Goal: Information Seeking & Learning: Learn about a topic

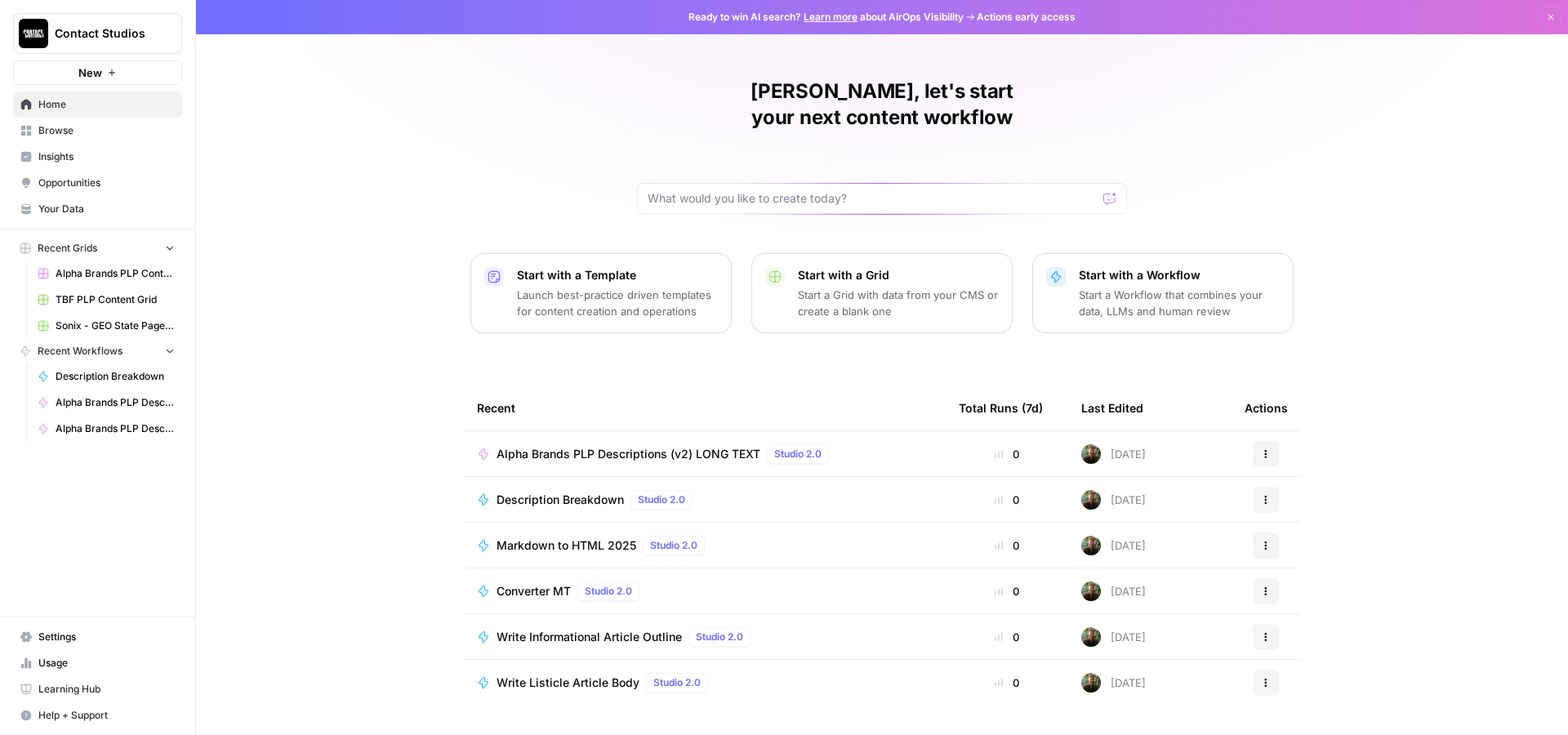
click at [102, 136] on span "Browse" at bounding box center [107, 131] width 136 height 14
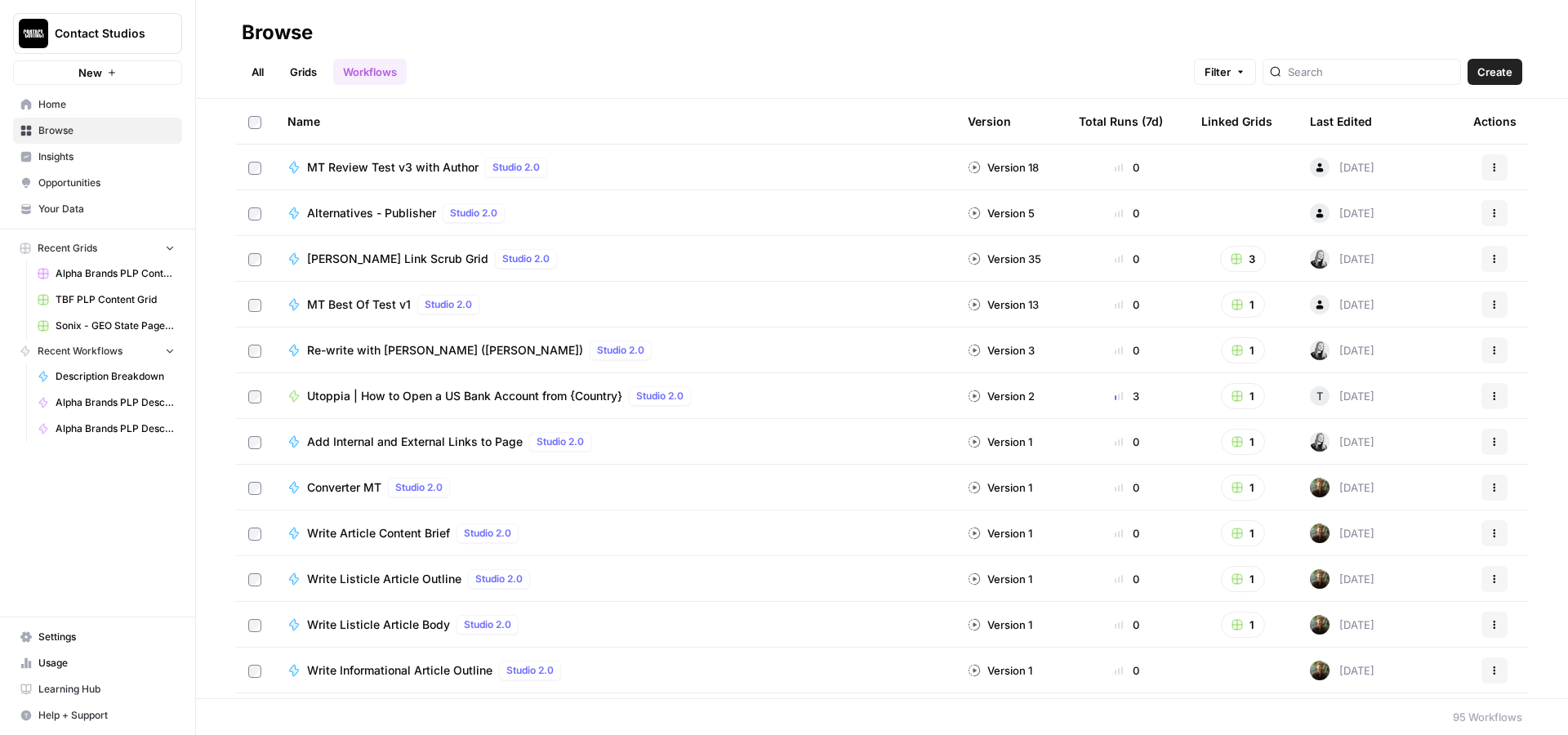
click at [1087, 130] on div "Total Runs (7d)" at bounding box center [1121, 121] width 84 height 45
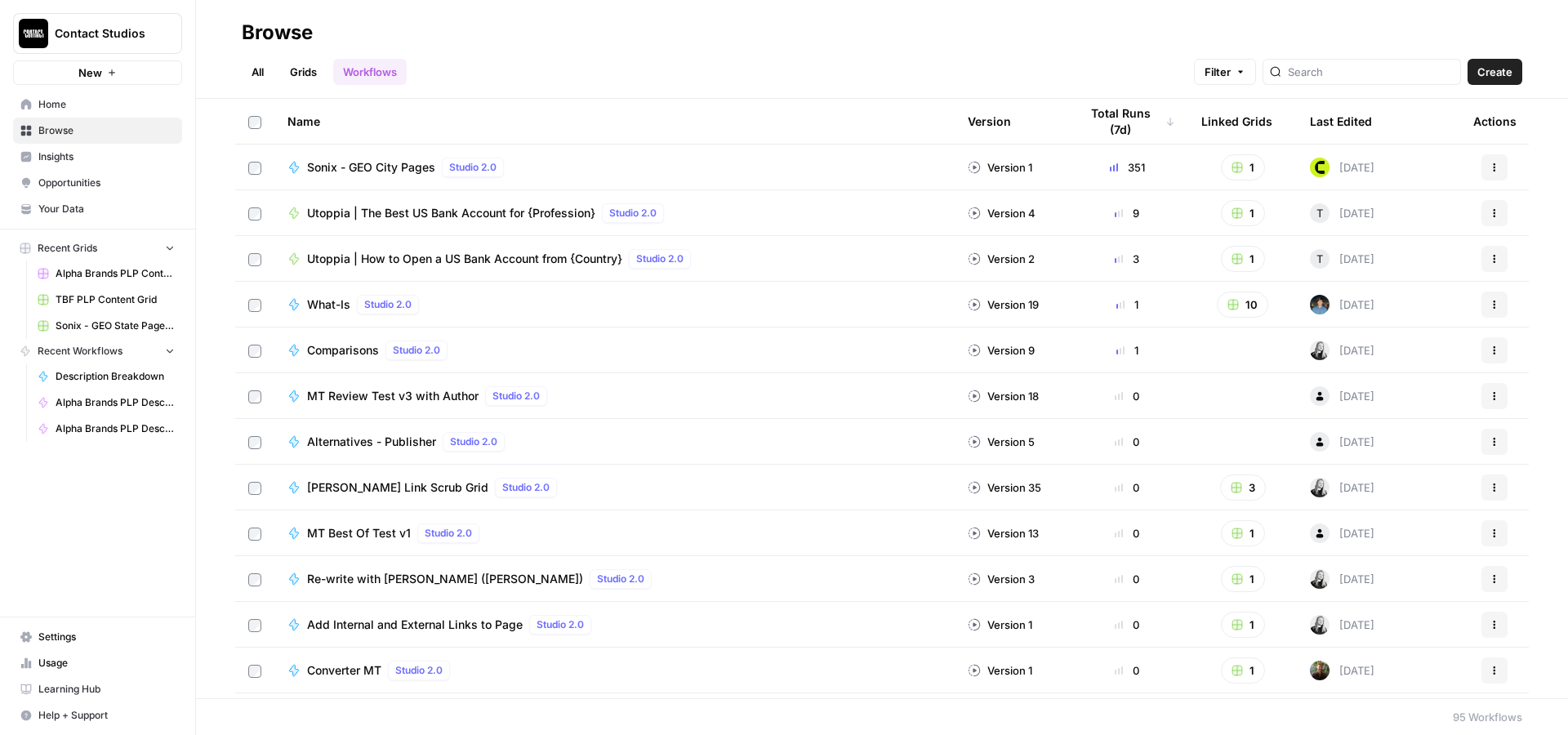
click at [726, 220] on div "Utoppia | The Best US Bank Account for {Profession} Studio 2.0" at bounding box center [614, 213] width 654 height 20
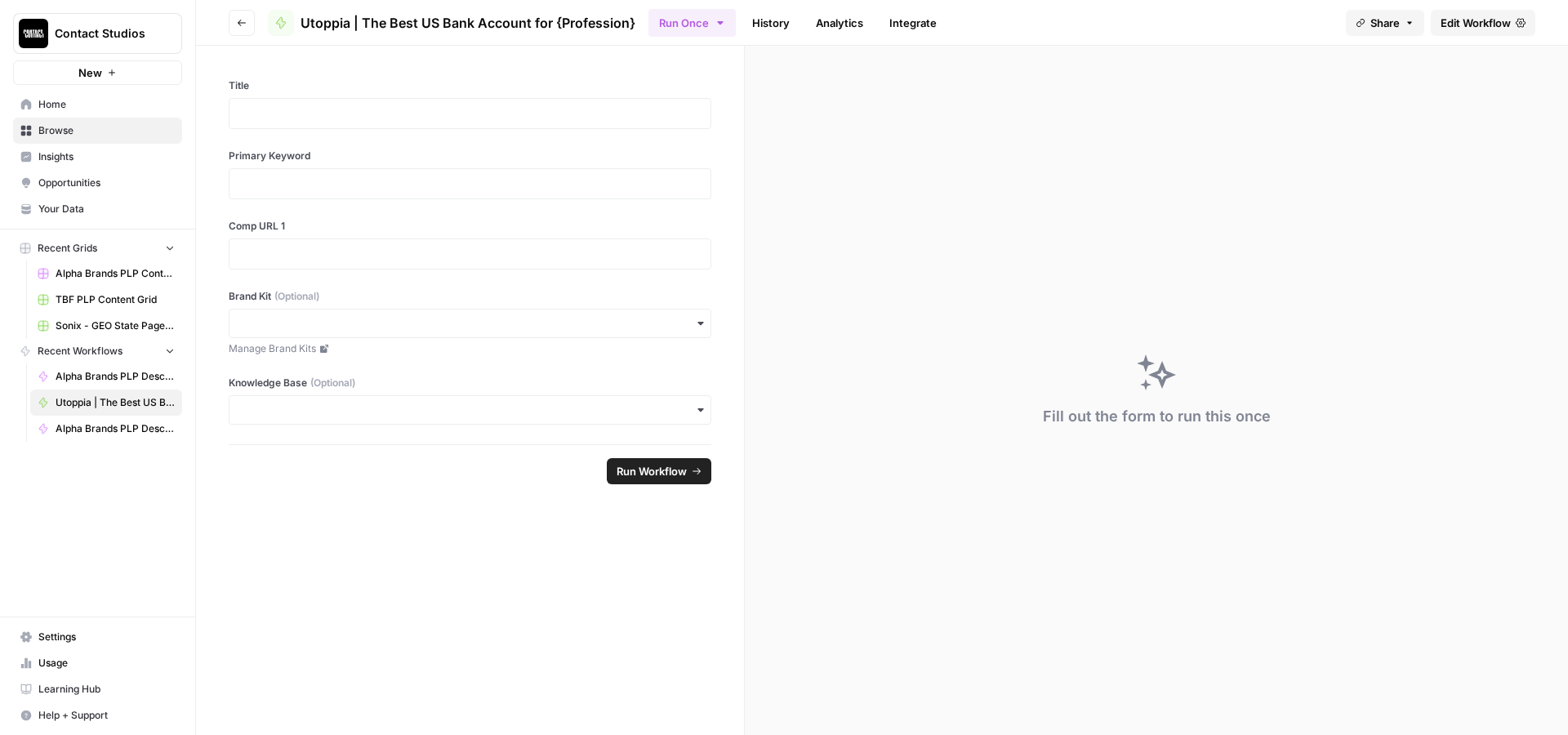
click at [240, 20] on icon "button" at bounding box center [241, 23] width 10 height 10
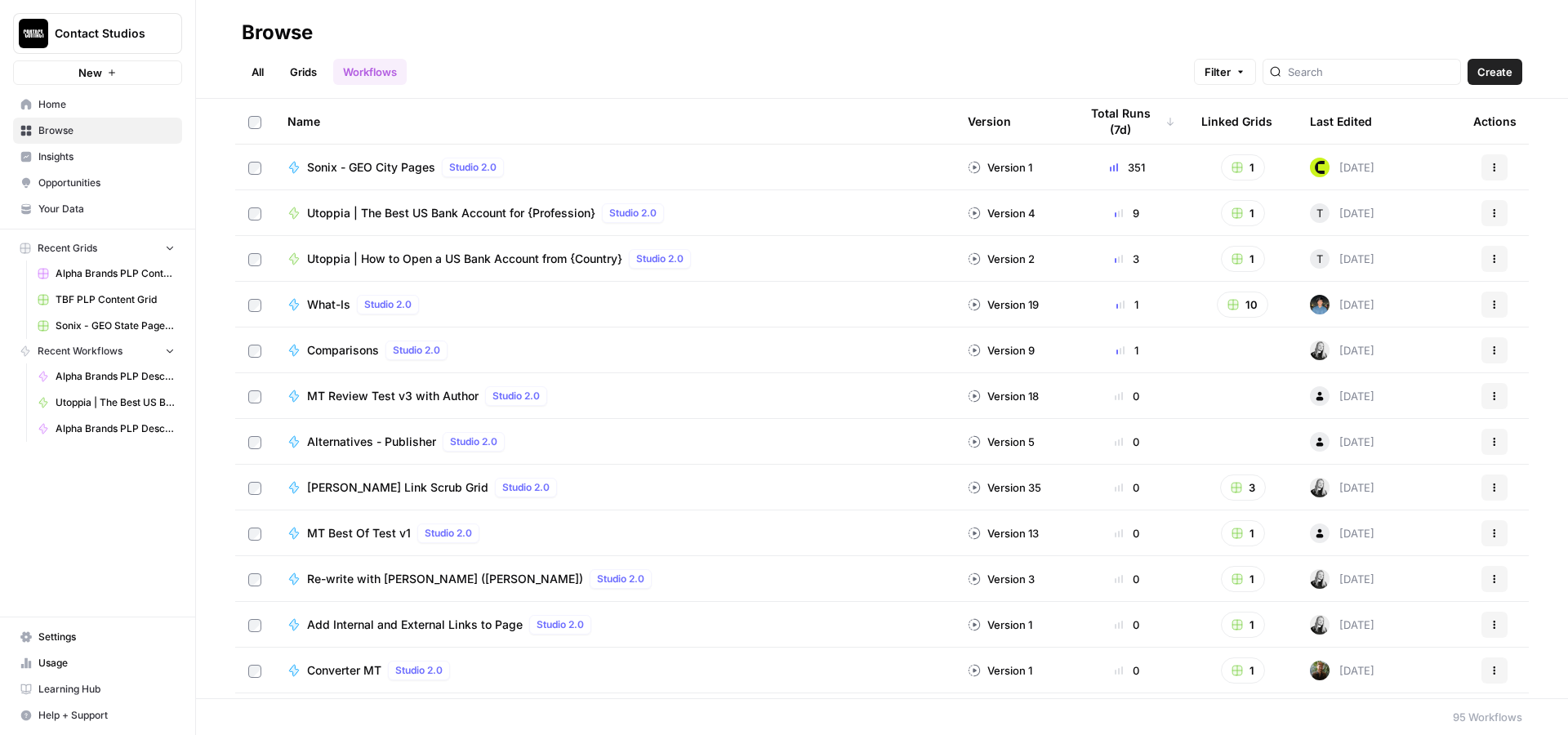
click at [306, 79] on link "Grids" at bounding box center [303, 71] width 47 height 26
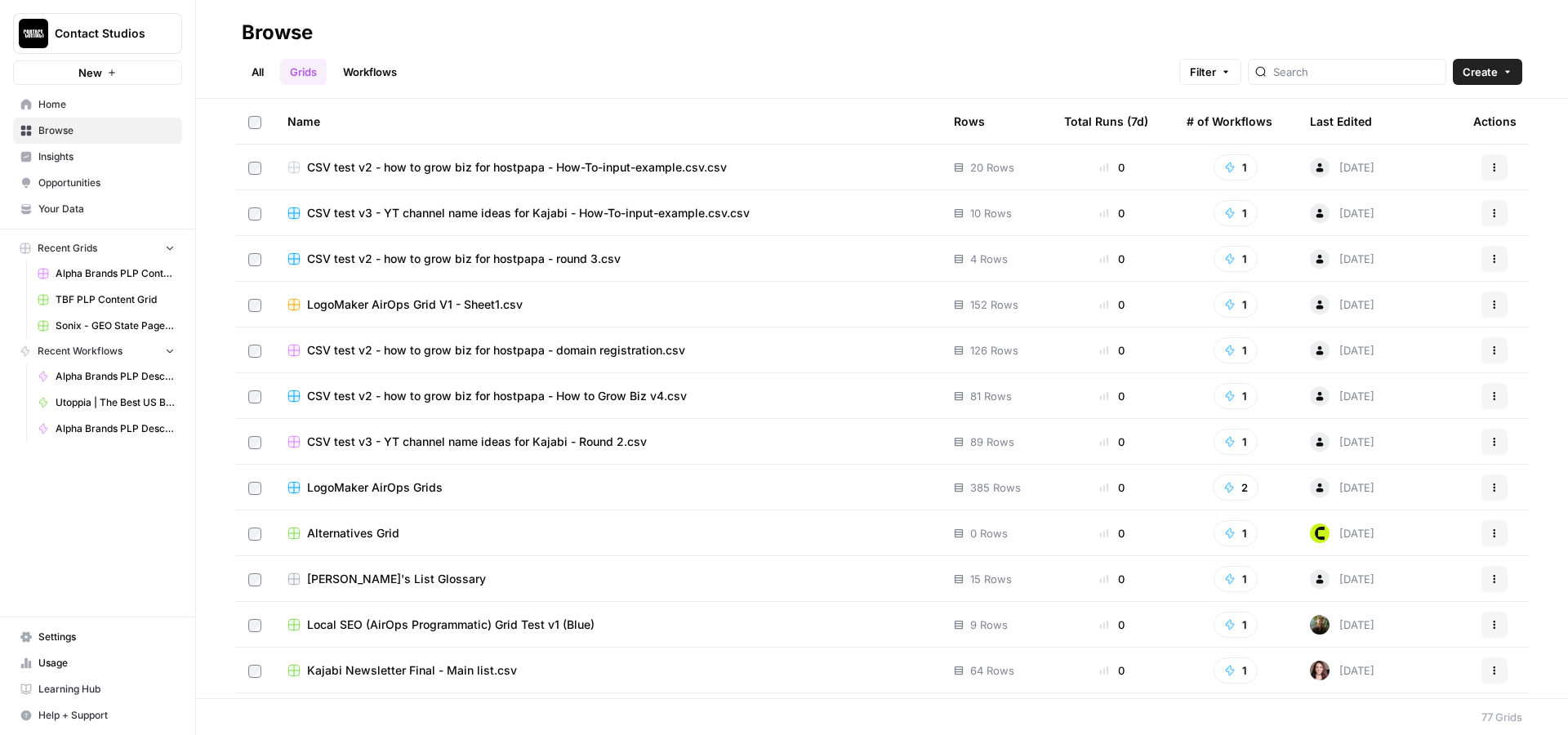
click at [1090, 116] on div "Total Runs (7d)" at bounding box center [1106, 121] width 84 height 45
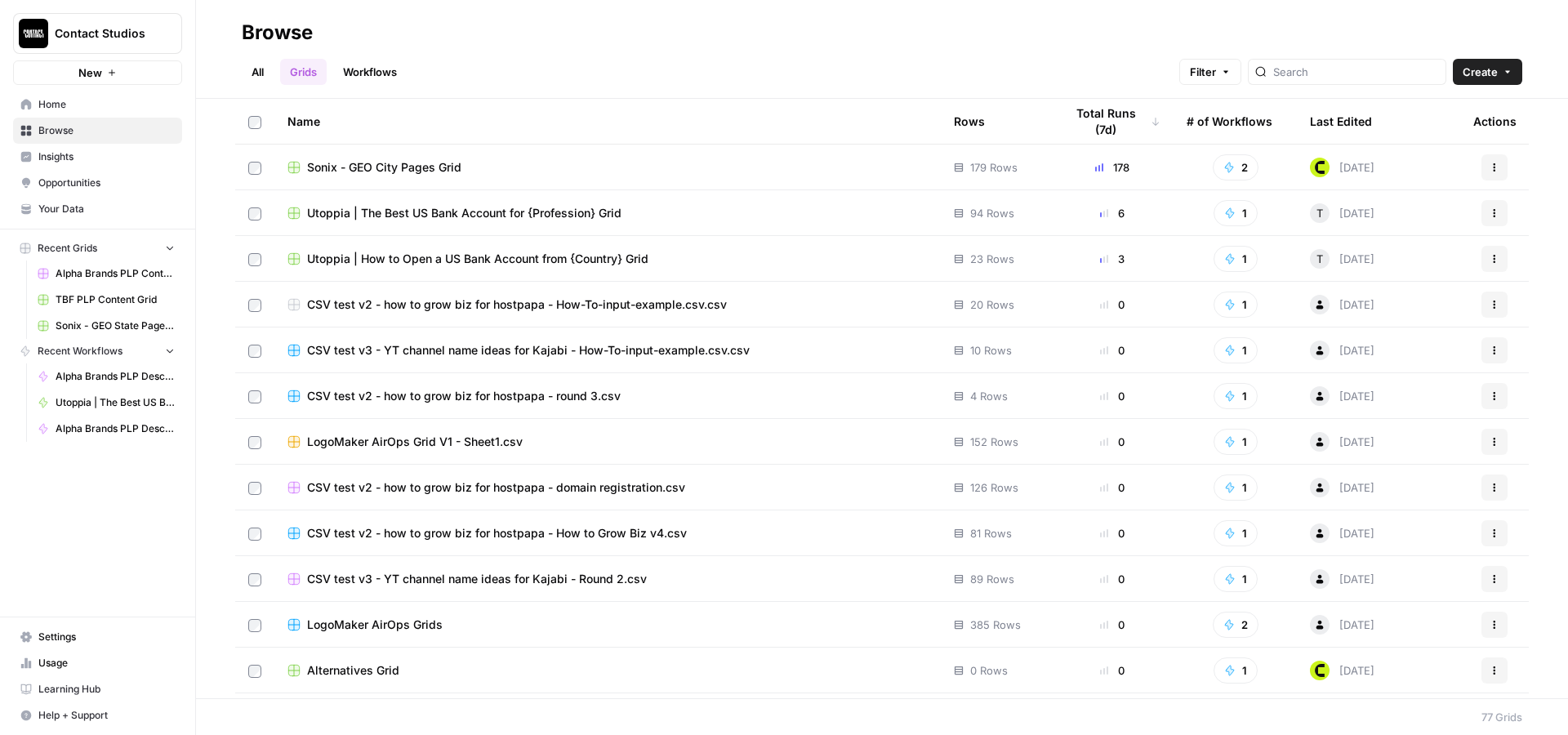
click at [528, 215] on span "Utoppia | The Best US Bank Account for {Profession} Grid" at bounding box center [464, 213] width 314 height 16
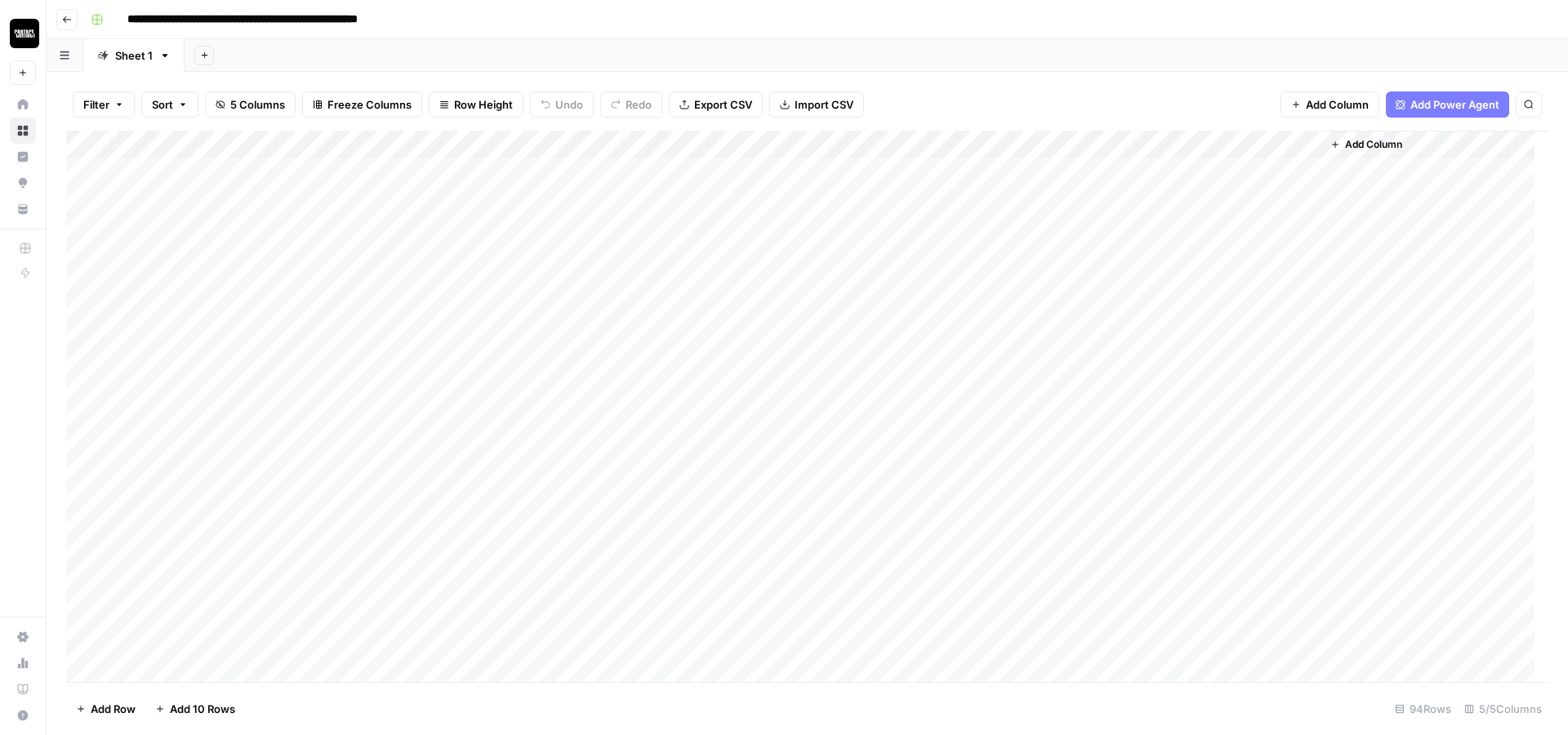
click at [65, 27] on button "Go back" at bounding box center [67, 20] width 22 height 22
